Goal: Information Seeking & Learning: Check status

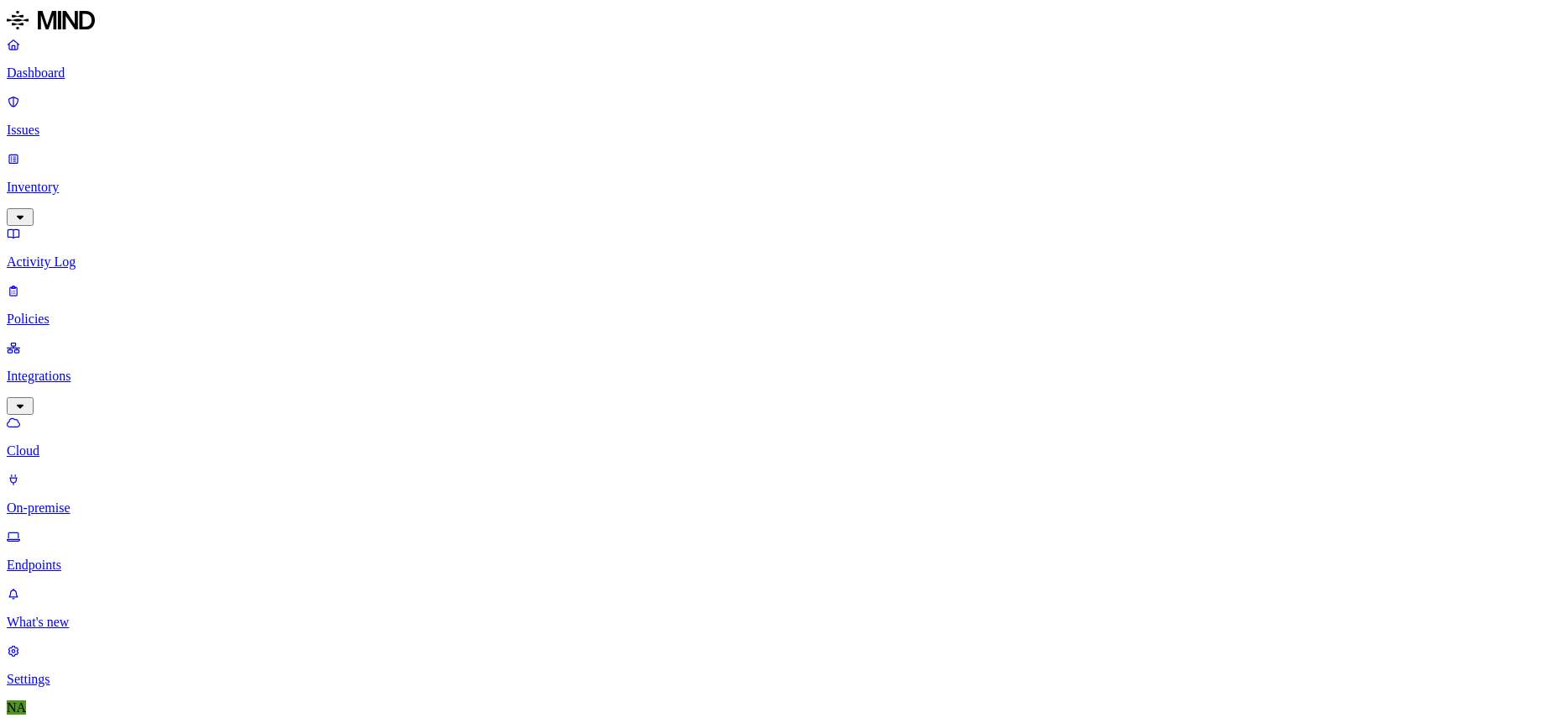
click at [47, 123] on p "Issues" at bounding box center [784, 130] width 1555 height 15
